Goal: Register for event/course

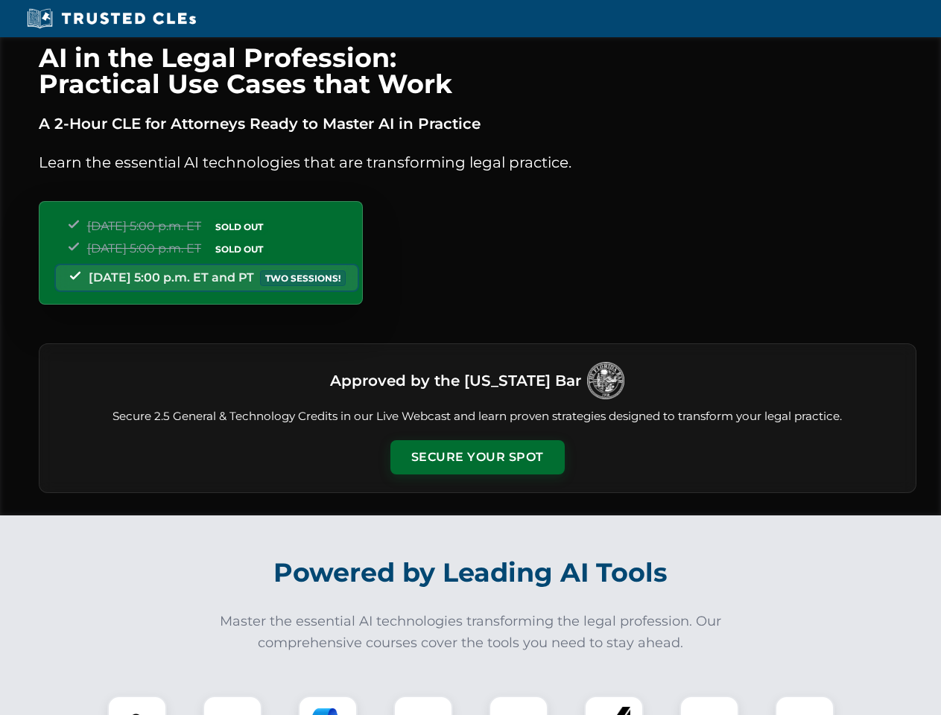
click at [477, 457] on button "Secure Your Spot" at bounding box center [477, 457] width 174 height 34
click at [137, 706] on img at bounding box center [136, 725] width 43 height 43
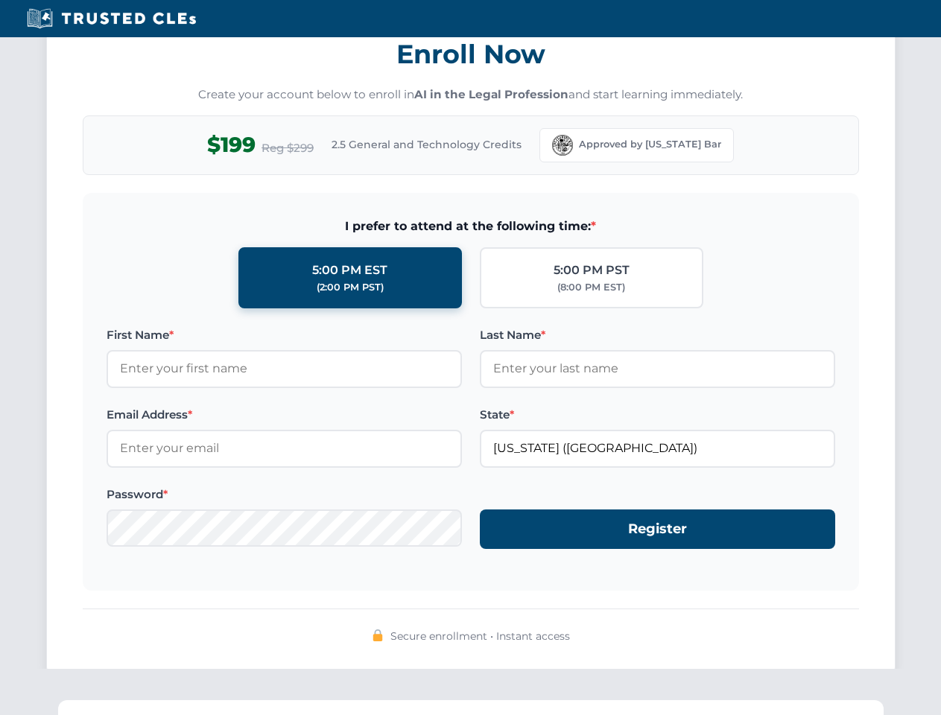
scroll to position [1463, 0]
